Goal: Find specific page/section: Find specific page/section

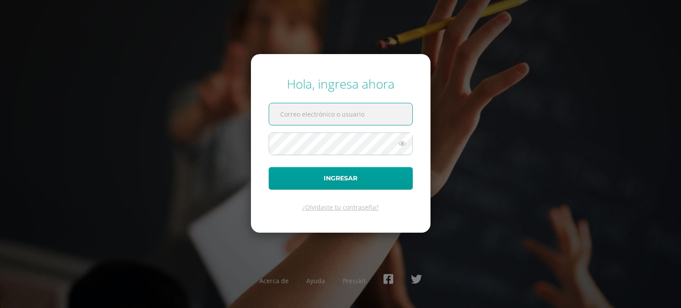
type input "edilsa.luna@liceoguatemala.edu.gt"
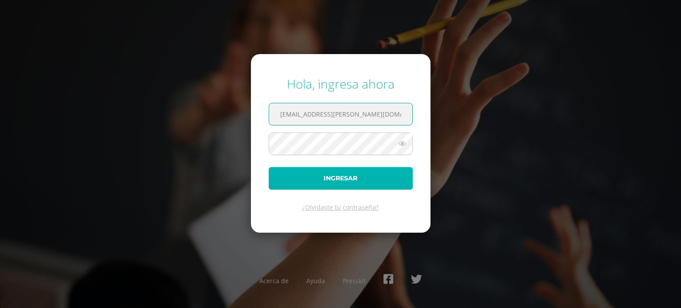
click at [351, 184] on button "Ingresar" at bounding box center [341, 178] width 144 height 23
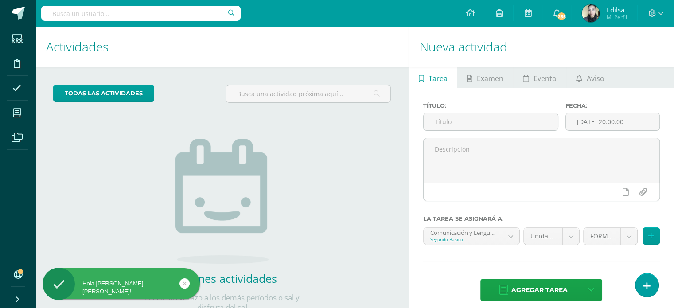
click at [323, 190] on div "todas las Actividades No tienes actividades Échale un vistazo a los demás perío…" at bounding box center [221, 204] width 373 height 274
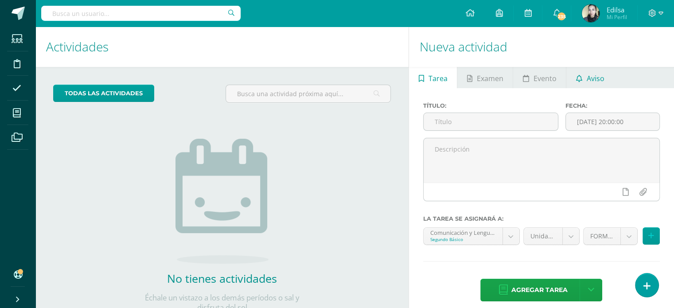
click at [588, 78] on span "Aviso" at bounding box center [596, 78] width 18 height 21
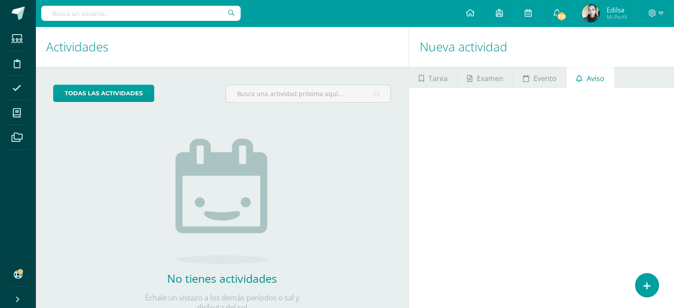
scroll to position [32, 0]
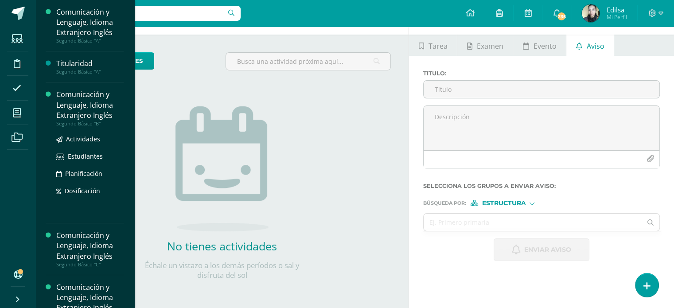
click at [85, 98] on div "Comunicación y Lenguaje, Idioma Extranjero Inglés" at bounding box center [89, 105] width 67 height 31
